Goal: Navigation & Orientation: Find specific page/section

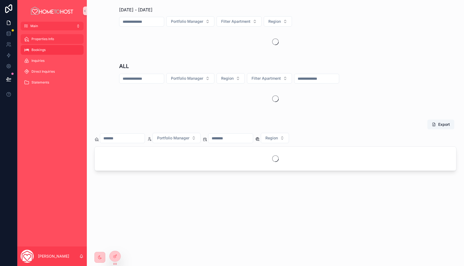
click at [55, 43] on link "Properties Info" at bounding box center [52, 39] width 63 height 10
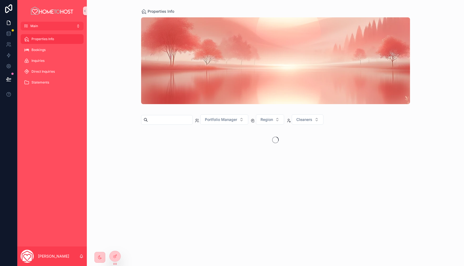
click at [171, 118] on input "scrollable content" at bounding box center [170, 120] width 44 height 8
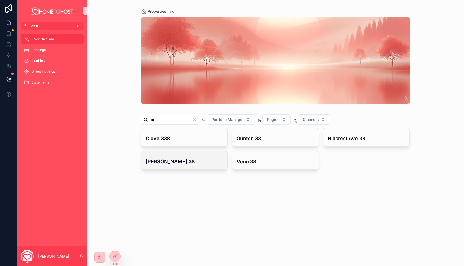
type input "**"
click at [190, 164] on h4 "[PERSON_NAME] 38" at bounding box center [185, 161] width 78 height 7
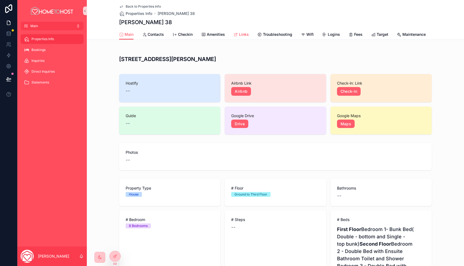
click at [243, 34] on span "Links" at bounding box center [244, 34] width 10 height 5
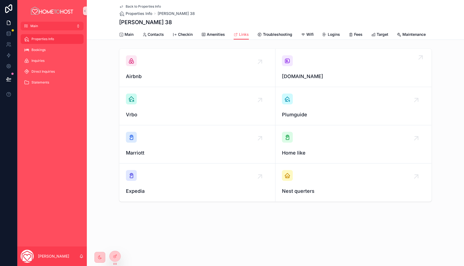
click at [309, 58] on div "[DOMAIN_NAME]" at bounding box center [353, 67] width 143 height 25
